Goal: Find specific page/section: Find specific page/section

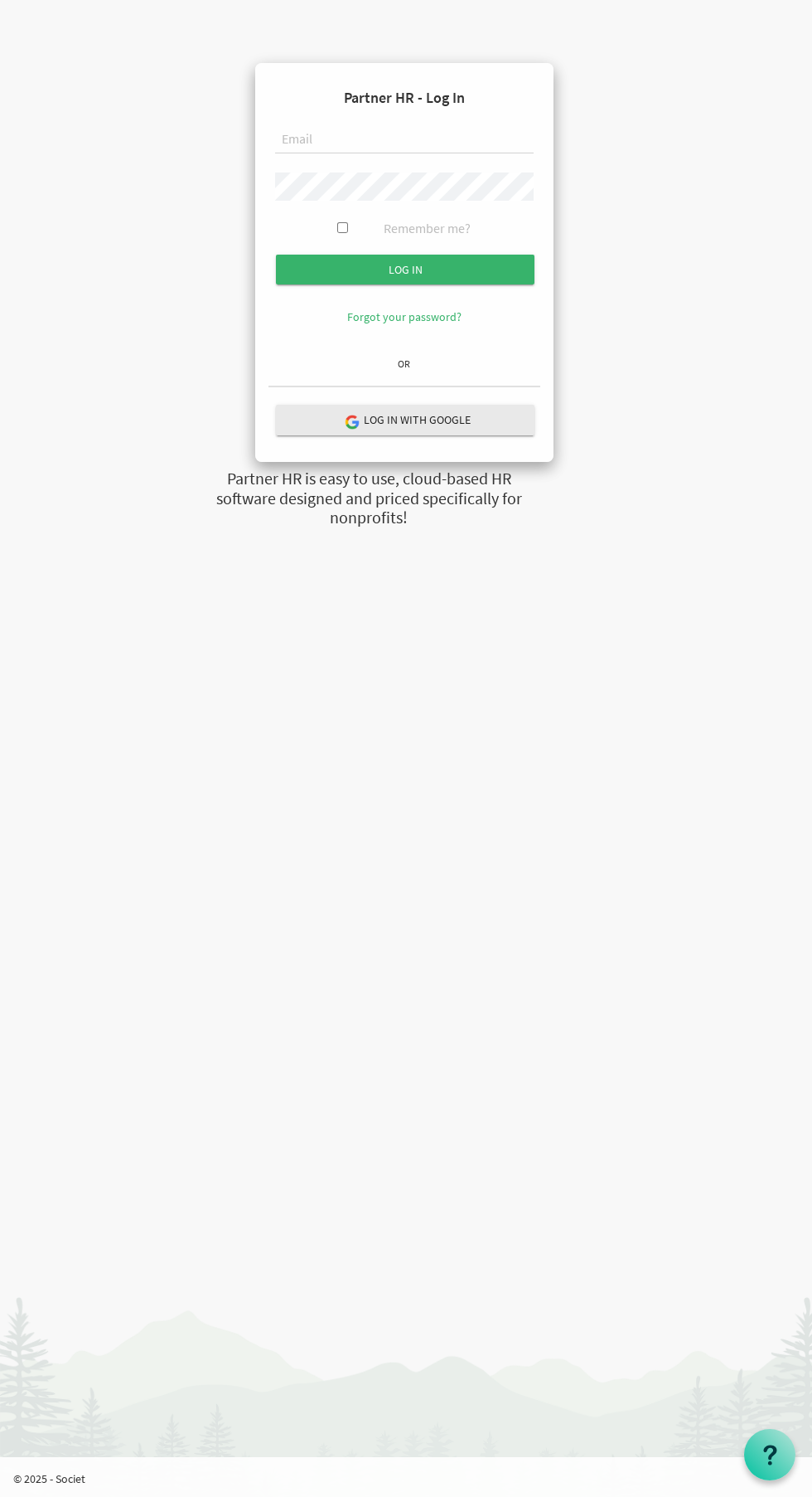
click at [393, 140] on input "text" at bounding box center [404, 140] width 258 height 28
type input "accounts@imagineschools.in"
click at [276, 255] on input "Log in" at bounding box center [405, 269] width 258 height 30
click at [490, 265] on input "Log in" at bounding box center [405, 269] width 258 height 30
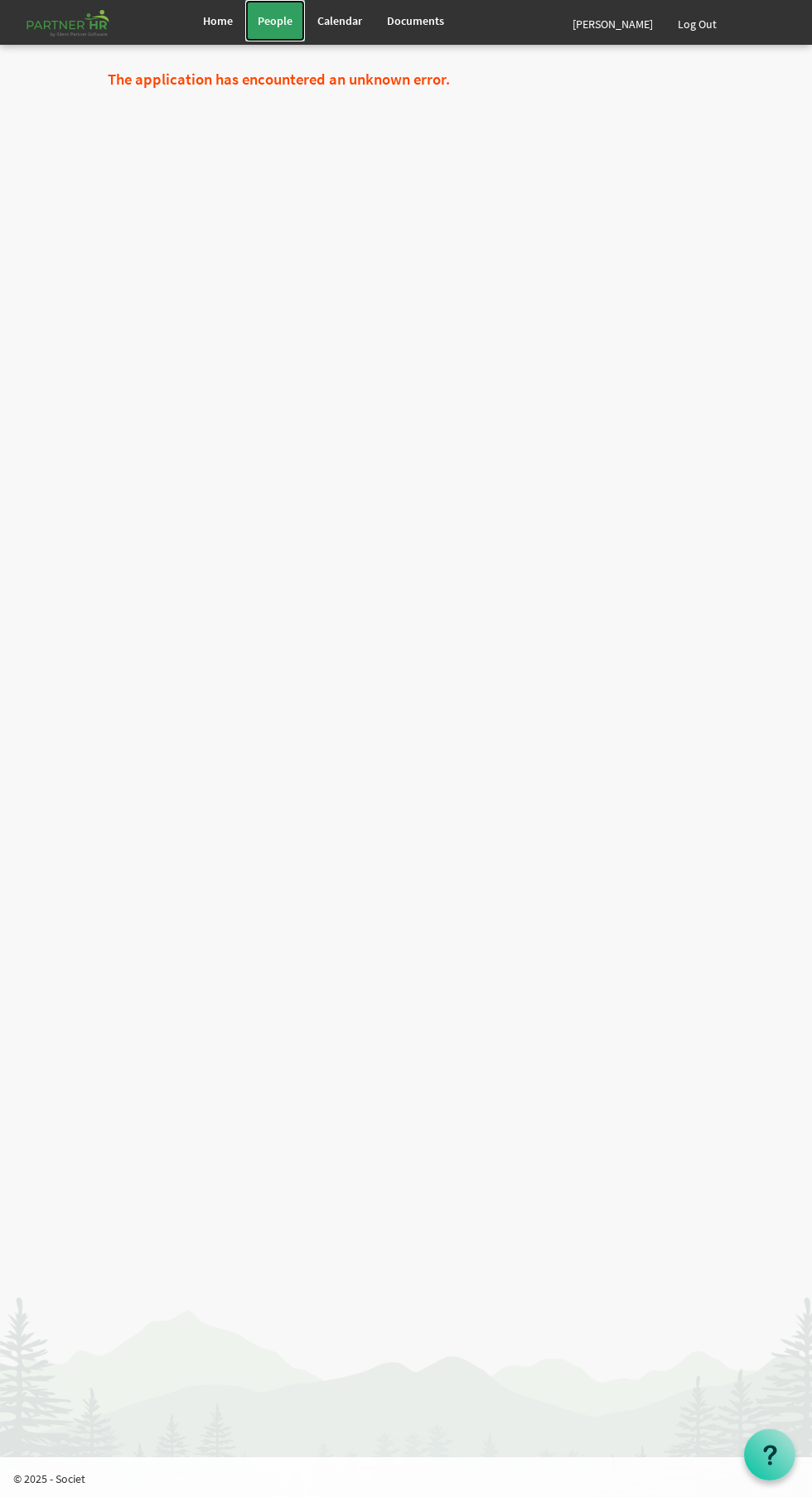
click at [277, 21] on span "People" at bounding box center [275, 21] width 35 height 15
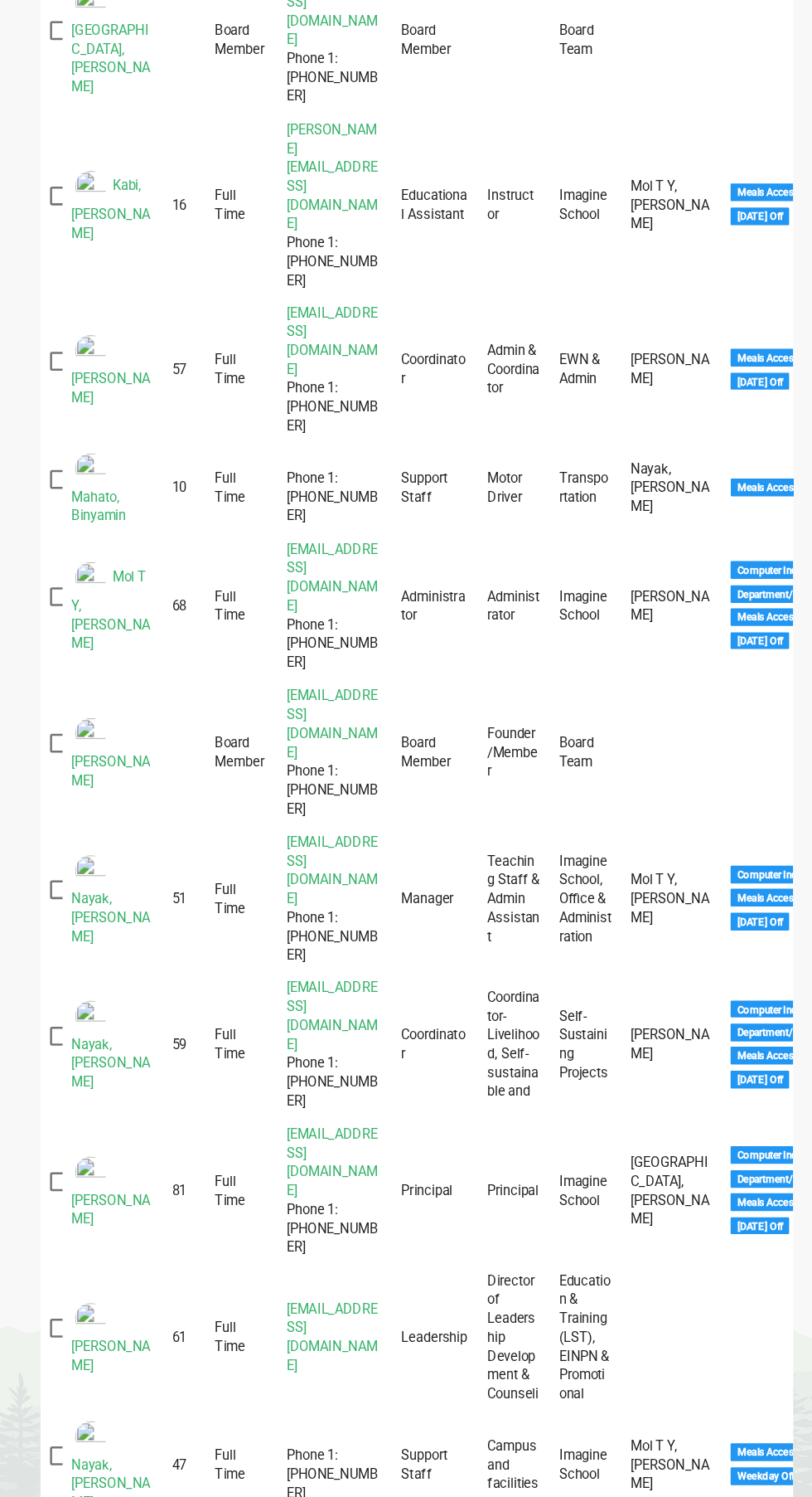
scroll to position [804, 0]
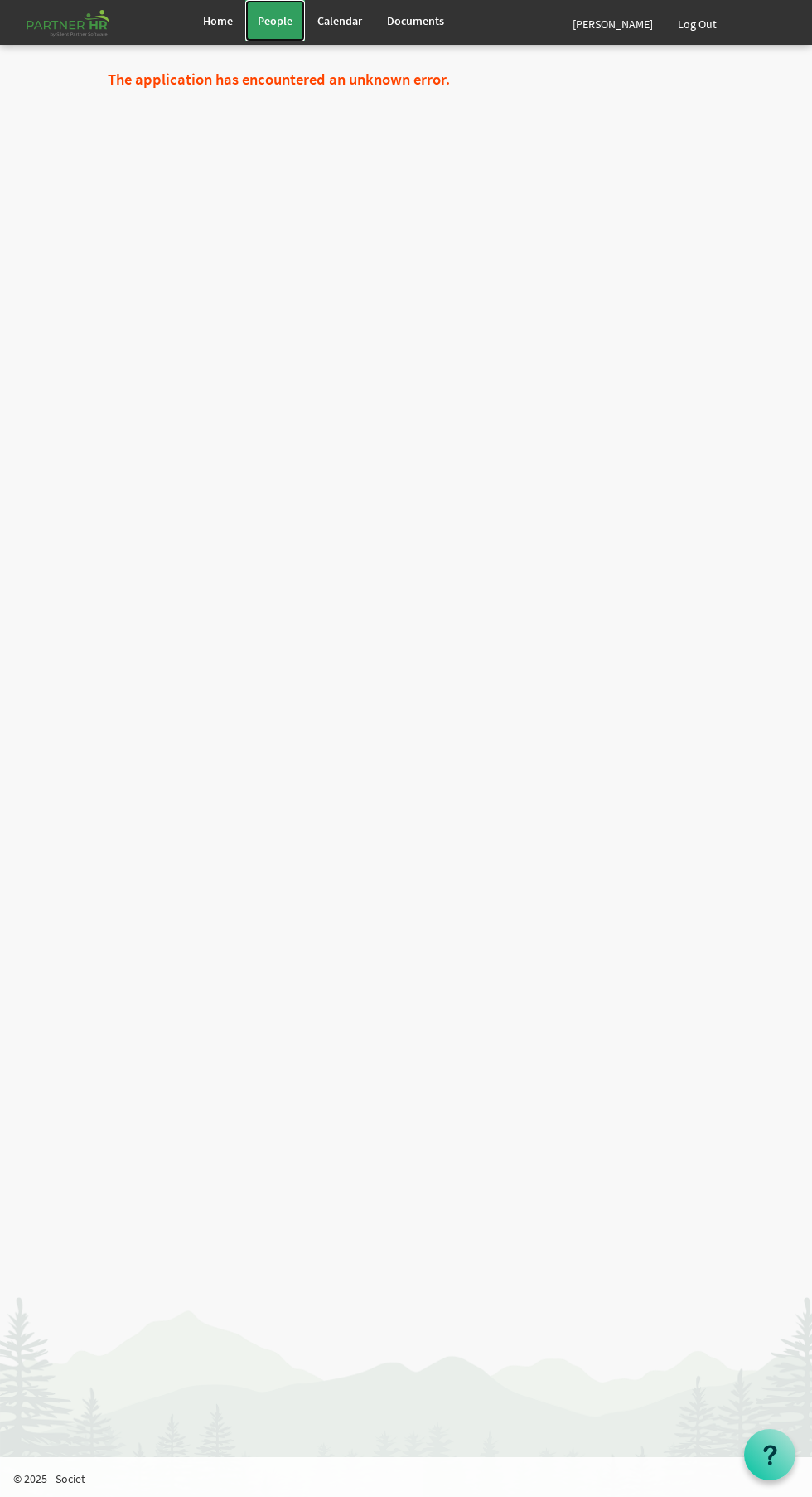
click at [275, 21] on span "People" at bounding box center [275, 21] width 35 height 15
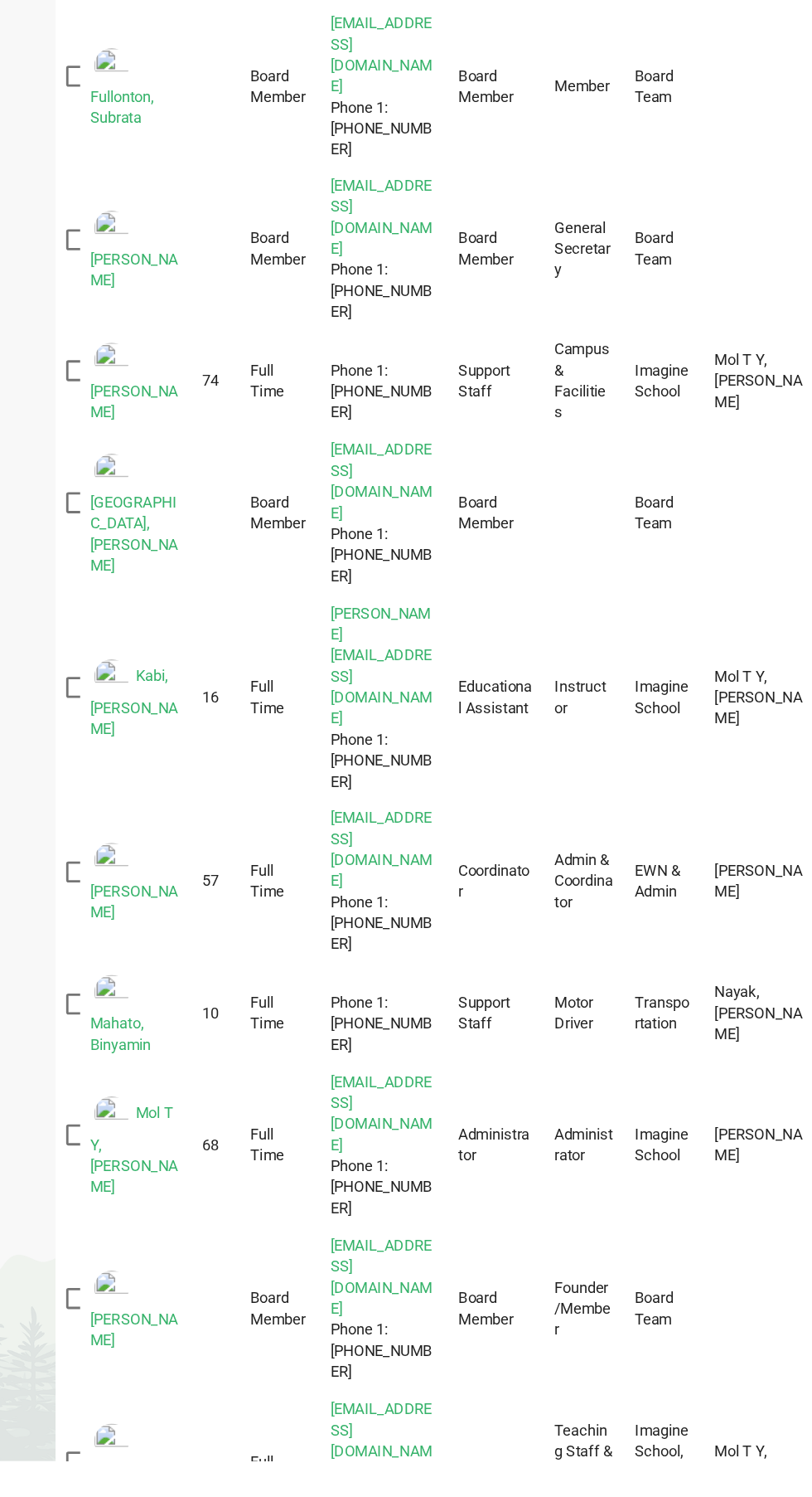
scroll to position [318, 0]
